Goal: Navigation & Orientation: Understand site structure

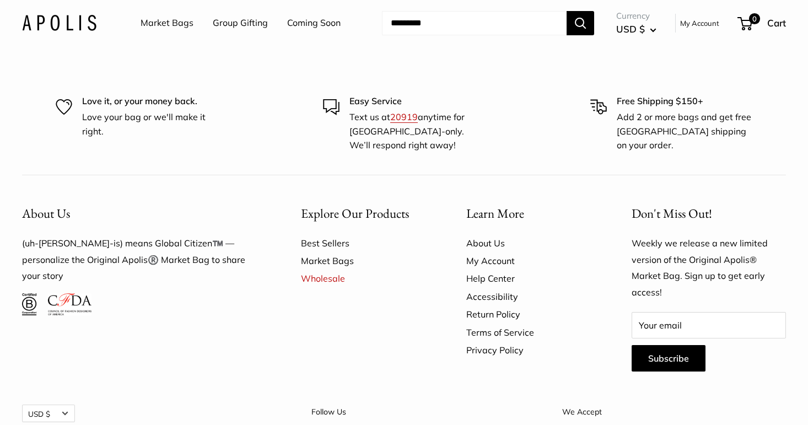
scroll to position [6574, 0]
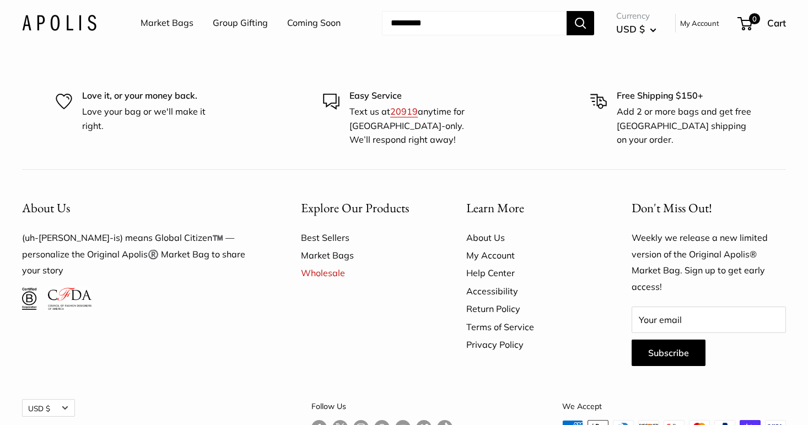
click at [491, 229] on link "About Us" at bounding box center [529, 238] width 127 height 18
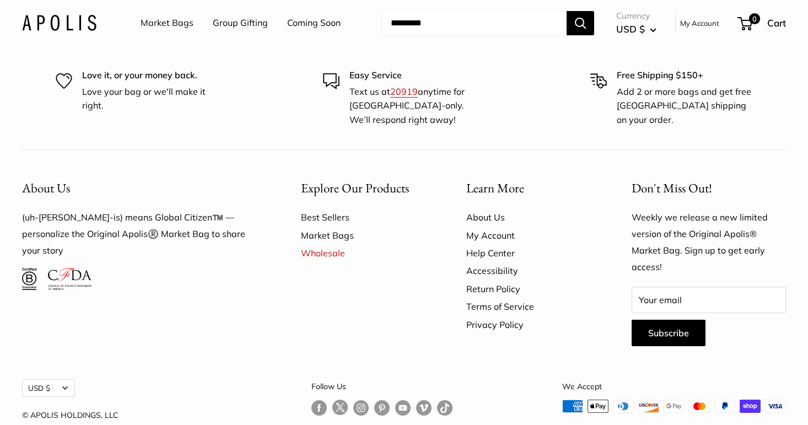
scroll to position [3097, 0]
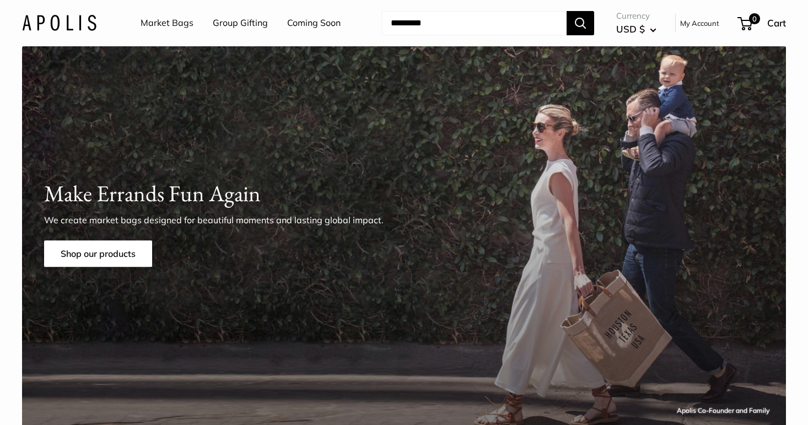
click at [178, 23] on link "Market Bags" at bounding box center [167, 23] width 53 height 17
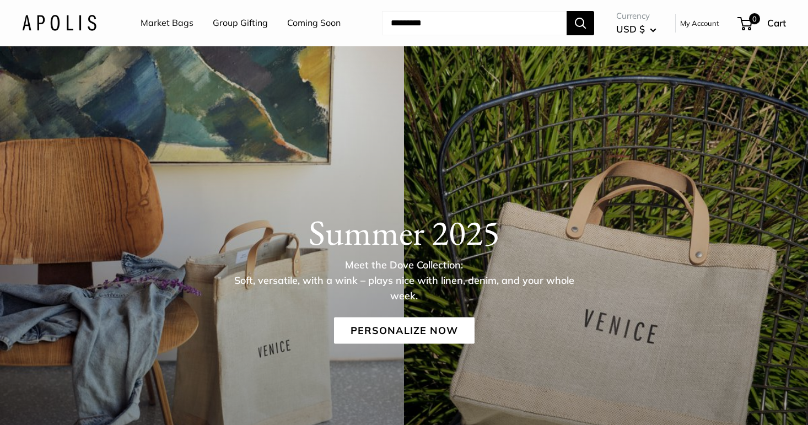
click at [244, 23] on link "Group Gifting" at bounding box center [240, 23] width 55 height 17
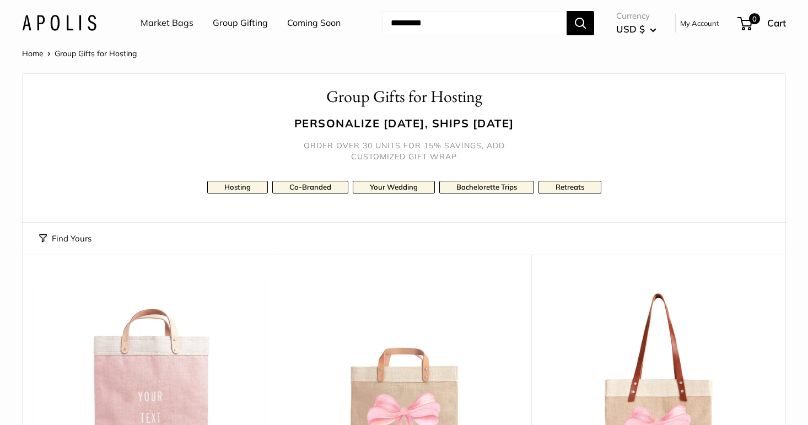
click at [158, 15] on link "Market Bags" at bounding box center [167, 23] width 53 height 17
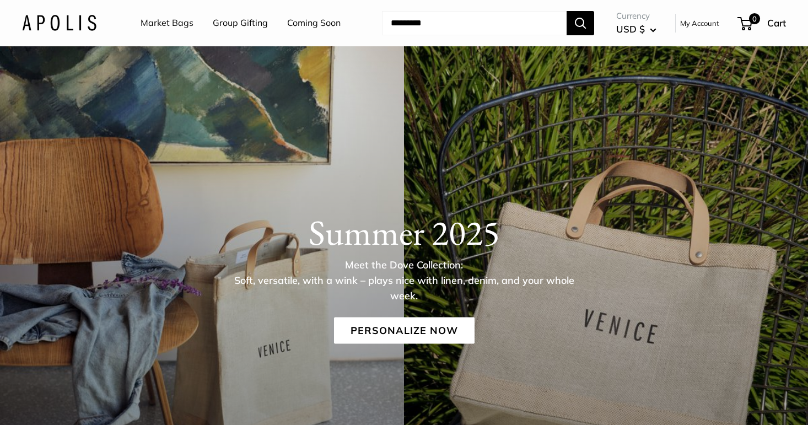
click at [172, 25] on link "Market Bags" at bounding box center [167, 23] width 53 height 17
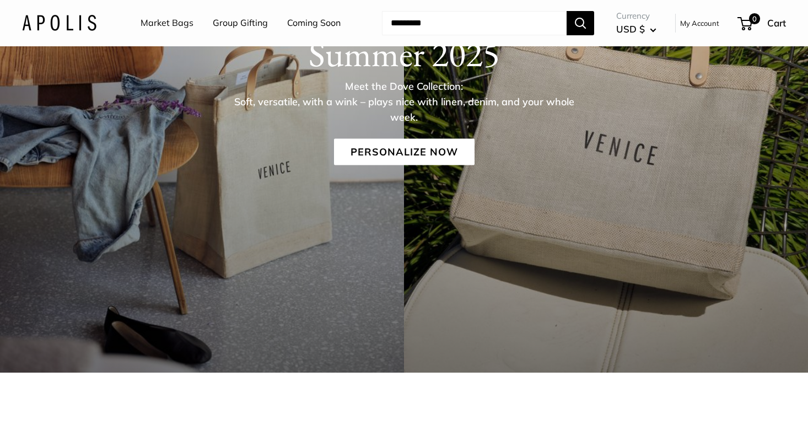
scroll to position [180, 0]
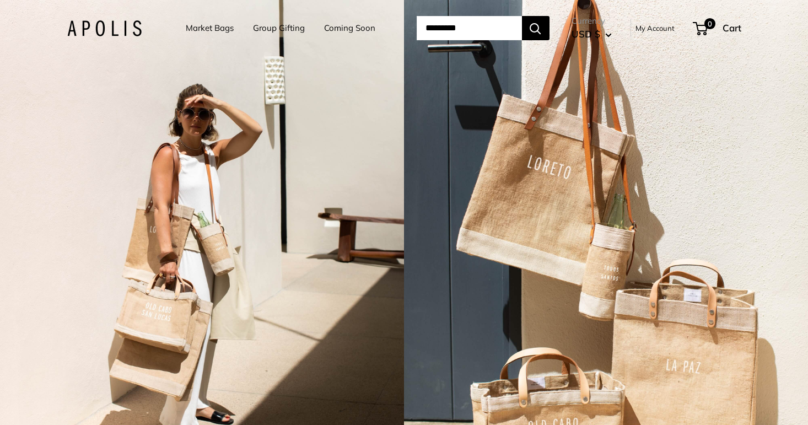
click at [103, 20] on img at bounding box center [104, 28] width 74 height 16
